Goal: Navigation & Orientation: Find specific page/section

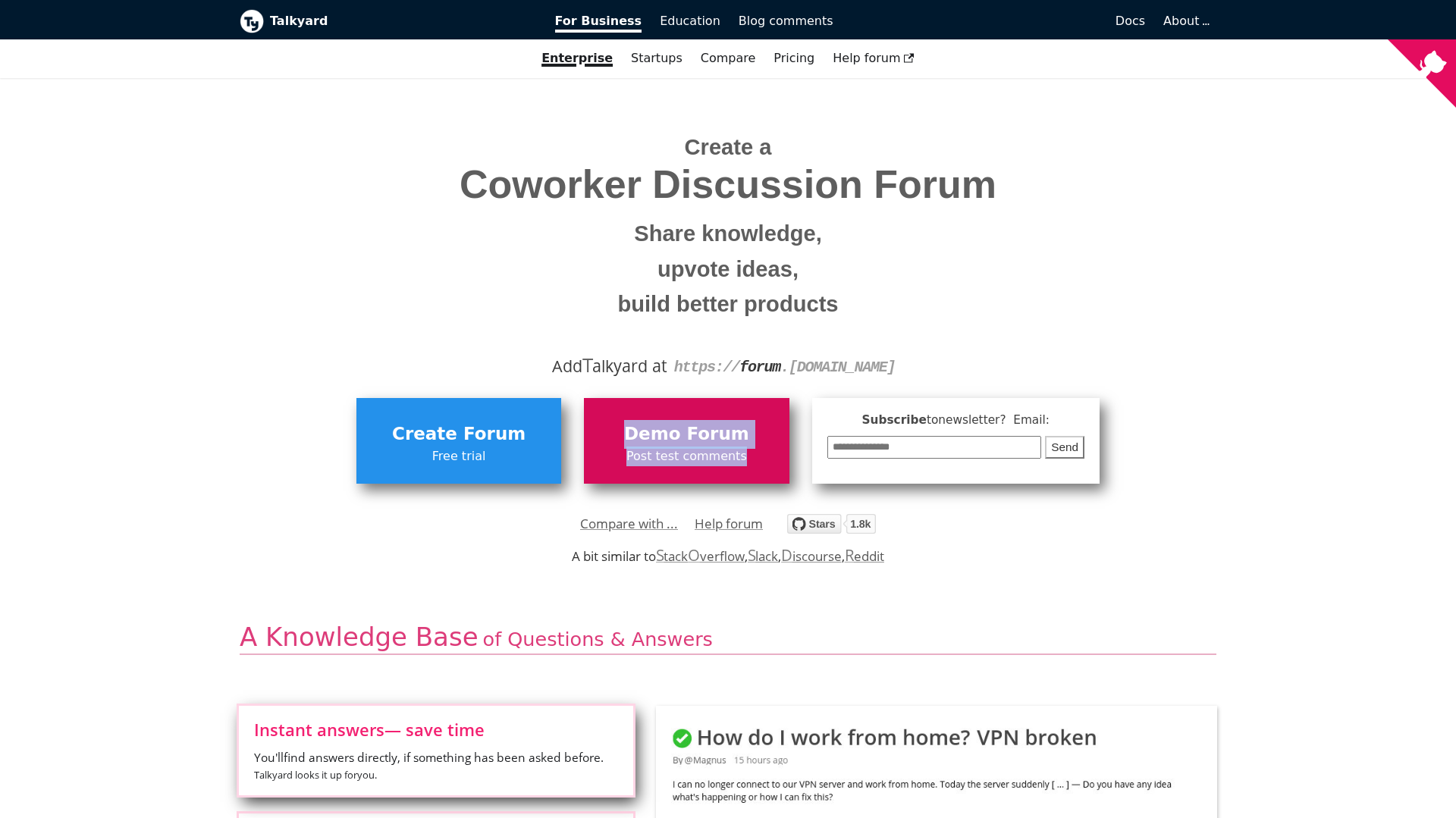
click at [659, 434] on span "Demo Forum" at bounding box center [686, 434] width 190 height 29
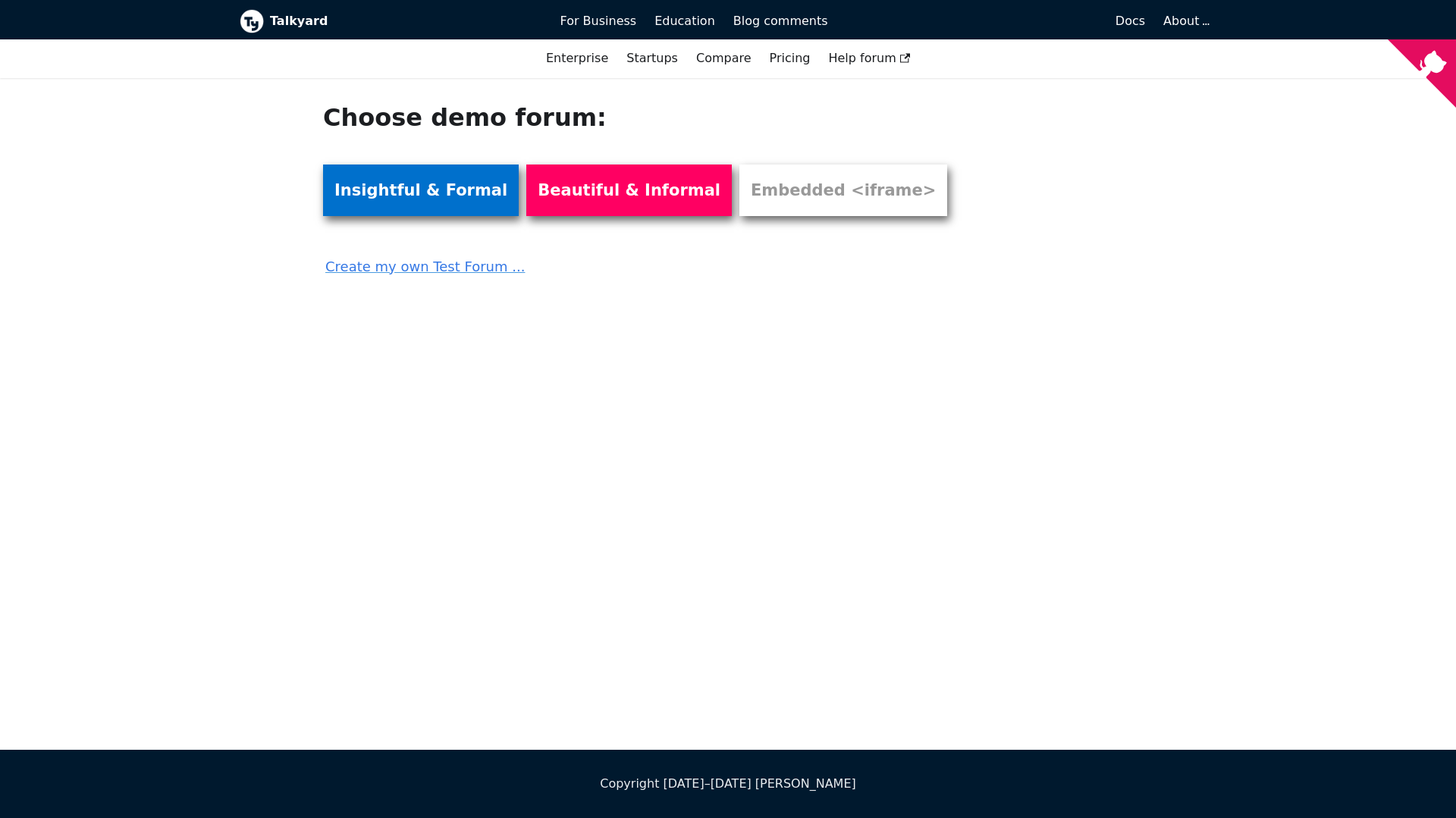
click at [416, 190] on link "Insightful & Formal" at bounding box center [421, 190] width 196 height 52
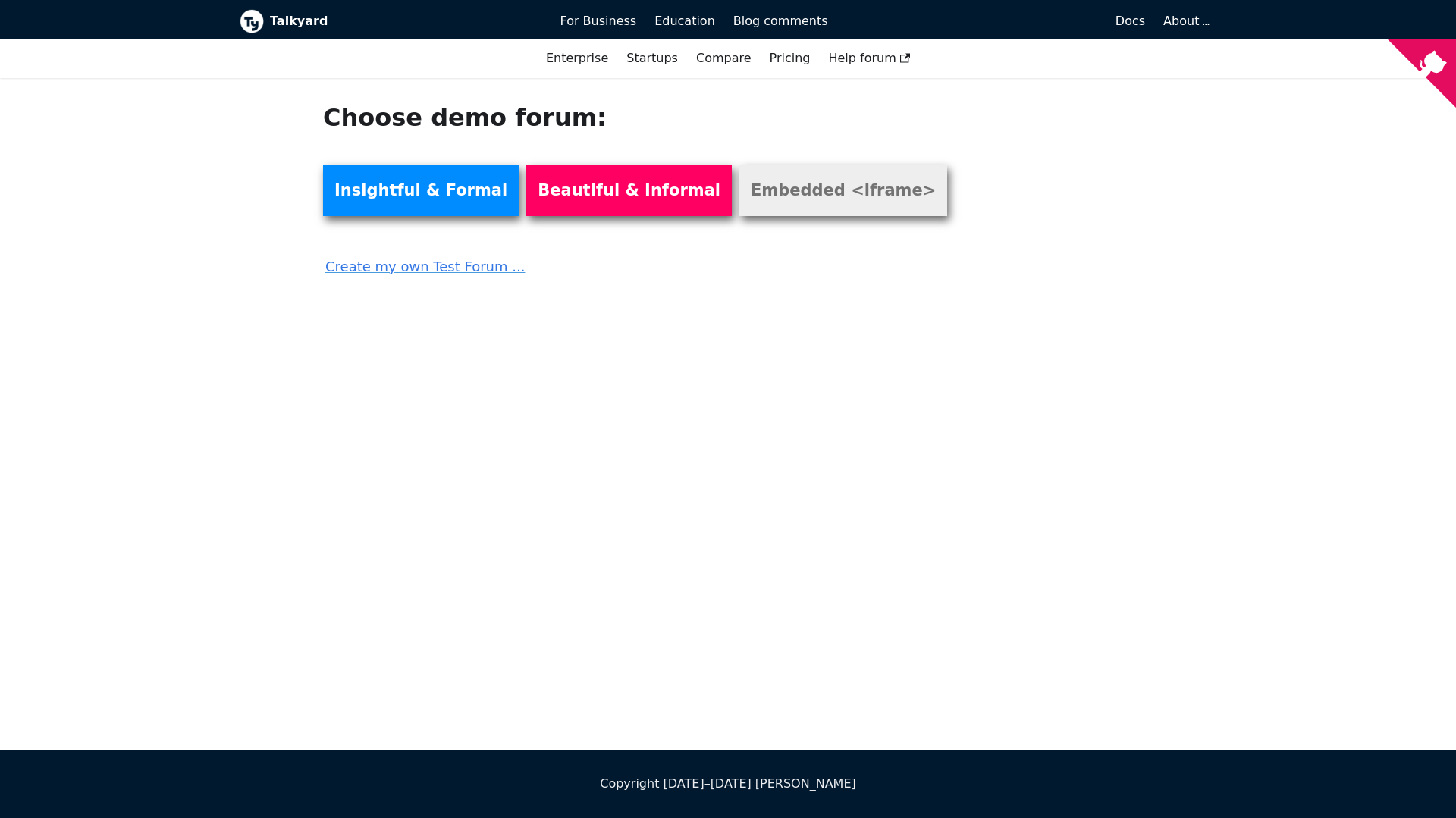
click at [766, 197] on link "Embedded <iframe>" at bounding box center [843, 190] width 207 height 52
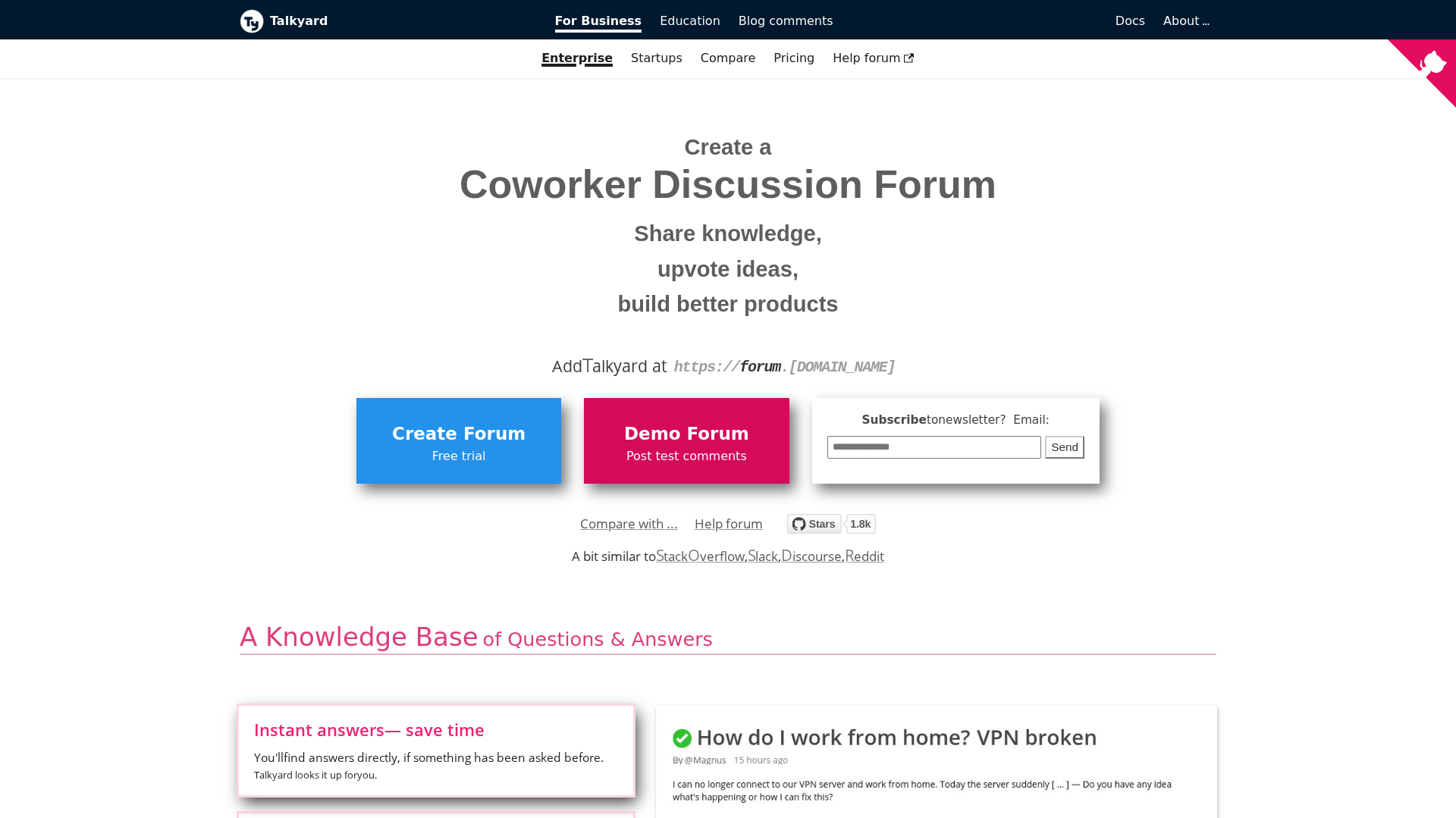
click at [639, 439] on span "Demo Forum" at bounding box center [686, 434] width 190 height 29
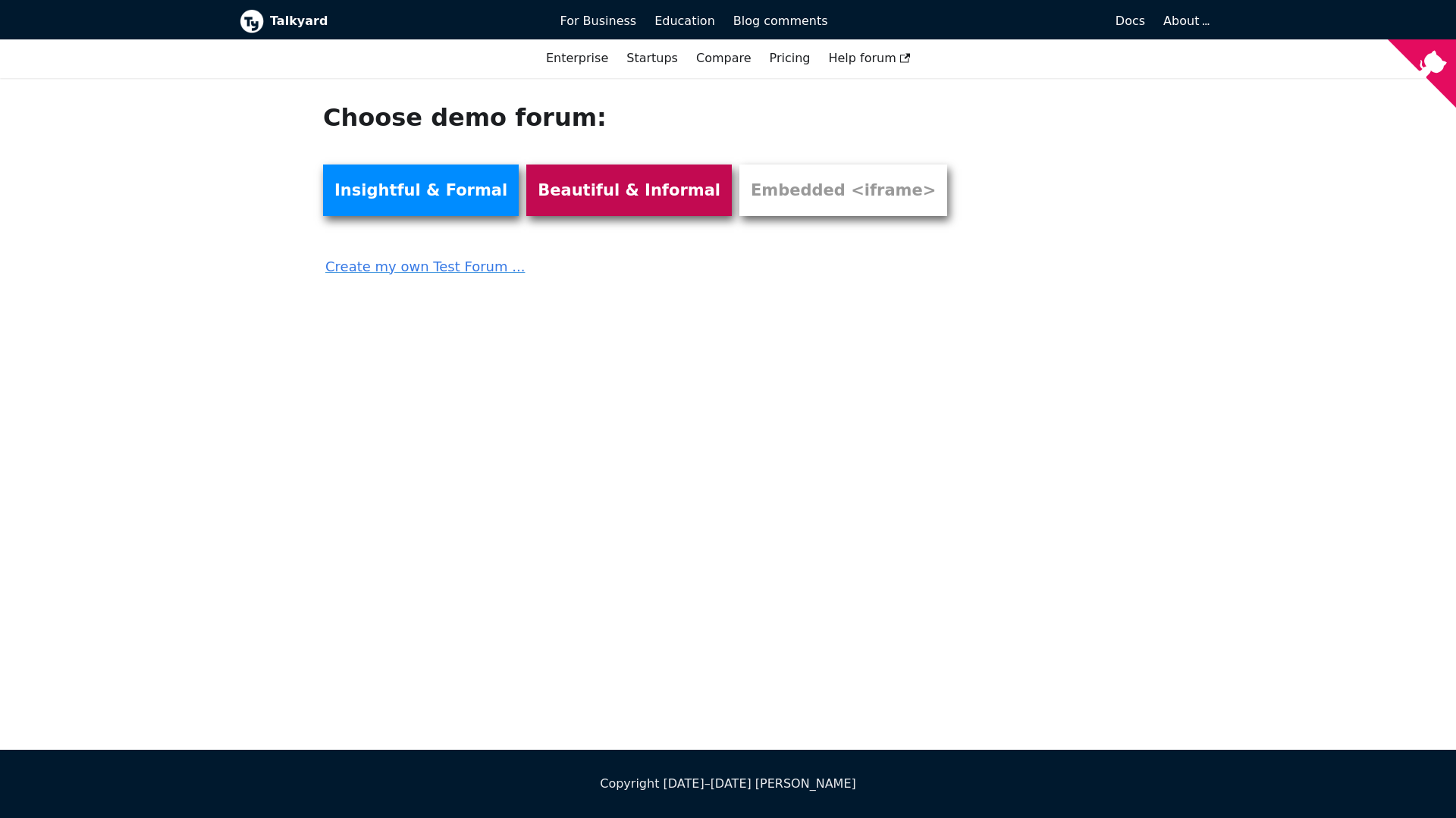
click at [573, 193] on link "Beautiful & Informal" at bounding box center [629, 190] width 205 height 52
